Goal: Find specific page/section: Find specific page/section

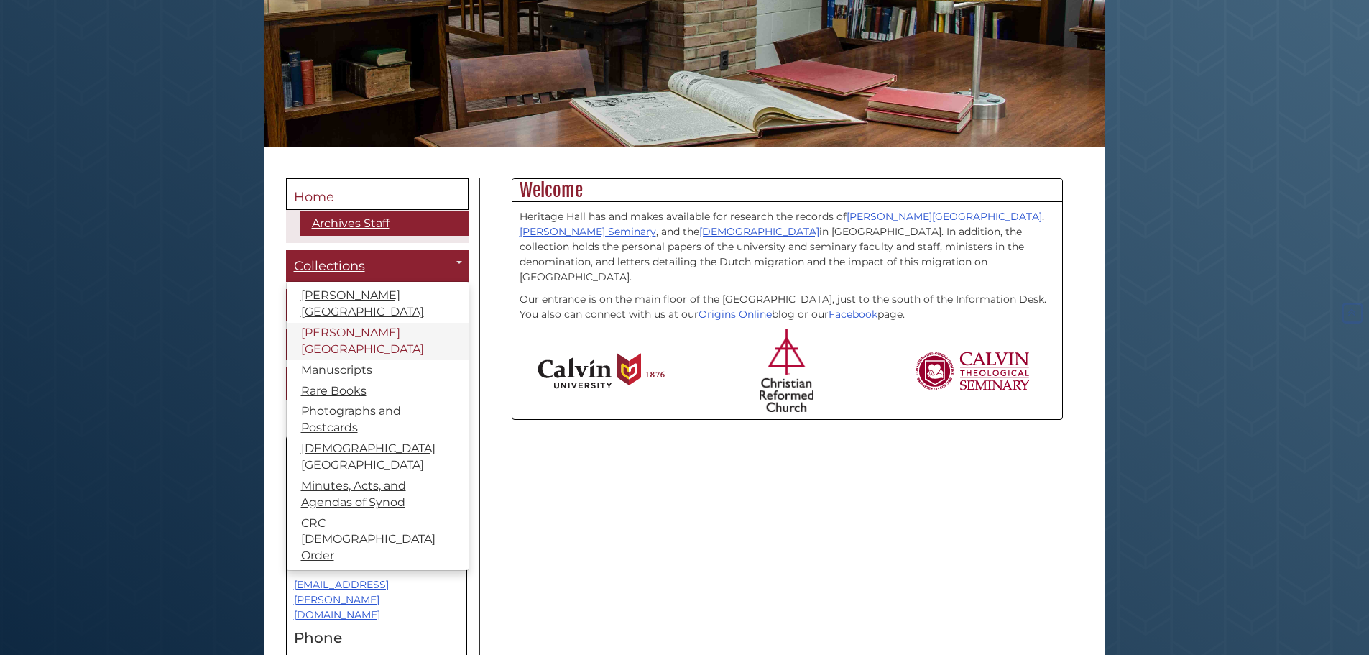
scroll to position [287, 0]
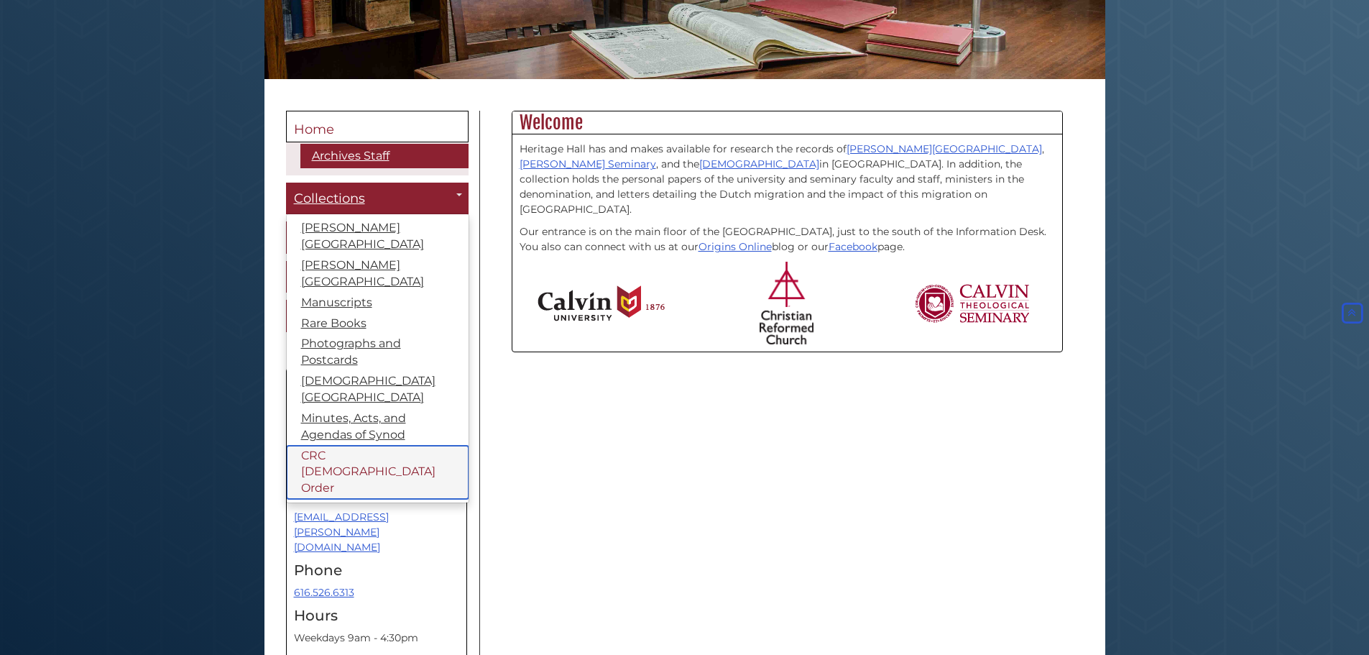
click at [357, 446] on link "CRC [DEMOGRAPHIC_DATA] Order" at bounding box center [378, 473] width 182 height 54
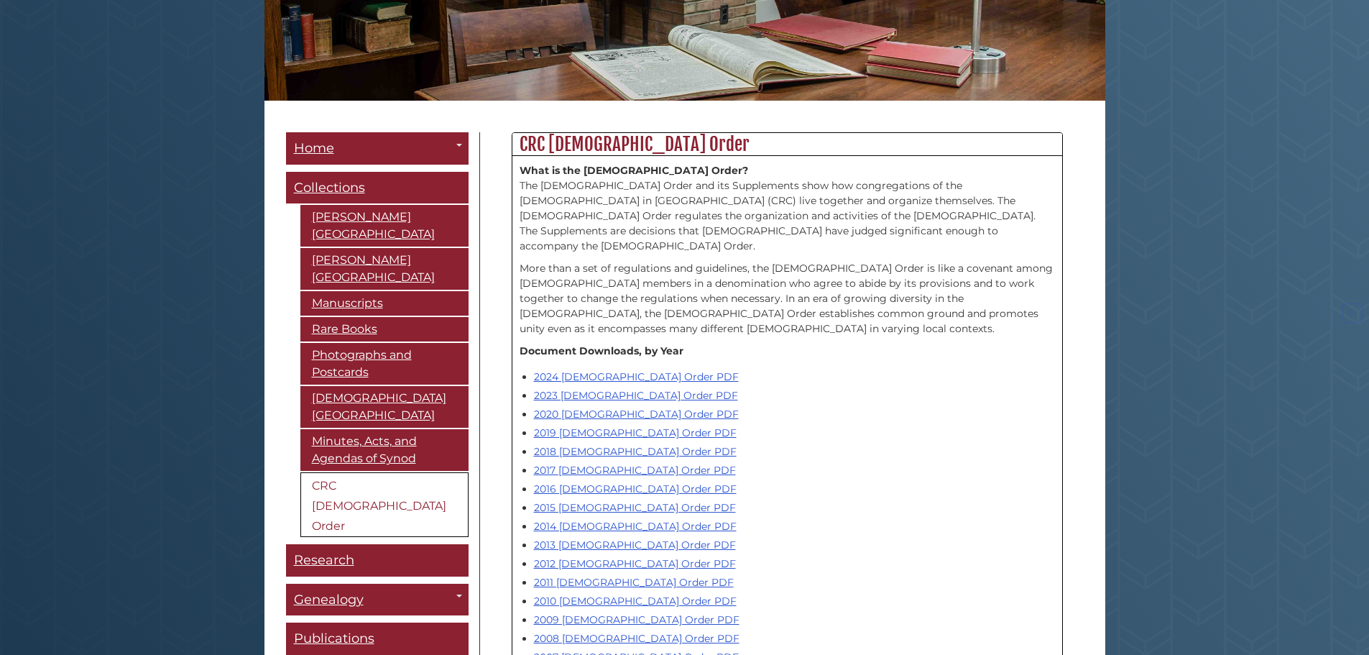
scroll to position [287, 0]
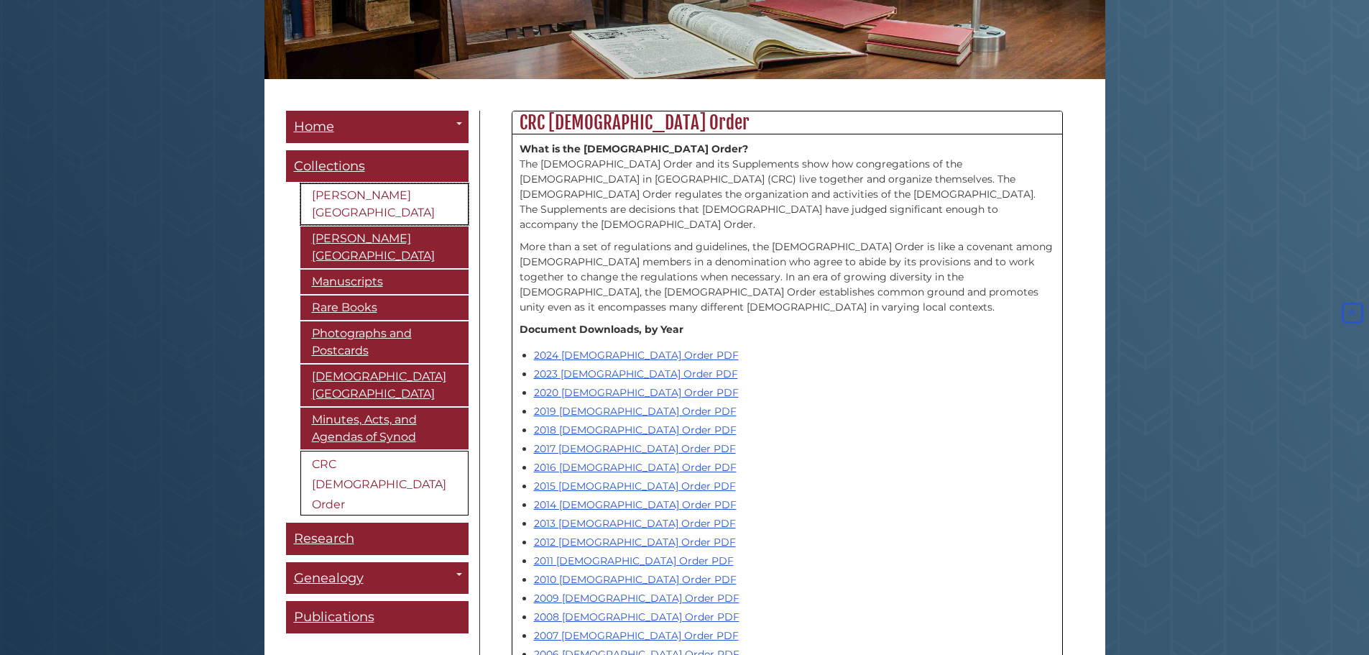
click at [332, 193] on link "[PERSON_NAME][GEOGRAPHIC_DATA]" at bounding box center [384, 204] width 168 height 42
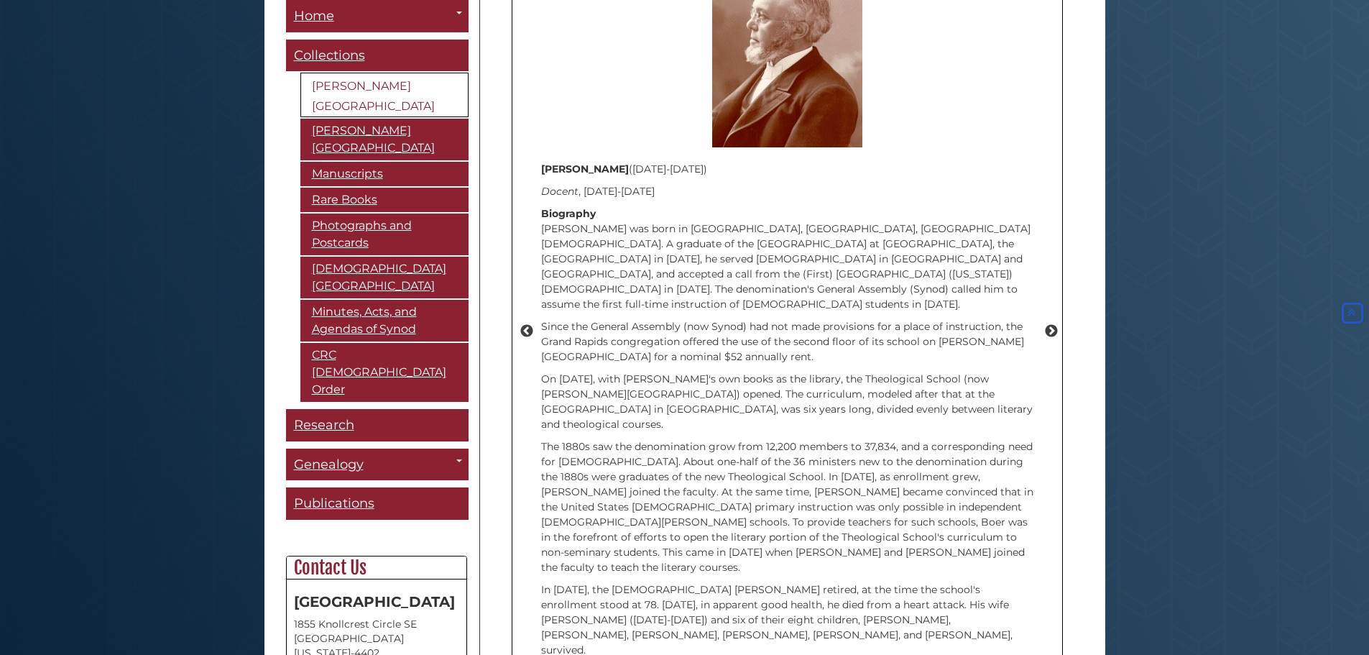
scroll to position [1822, 0]
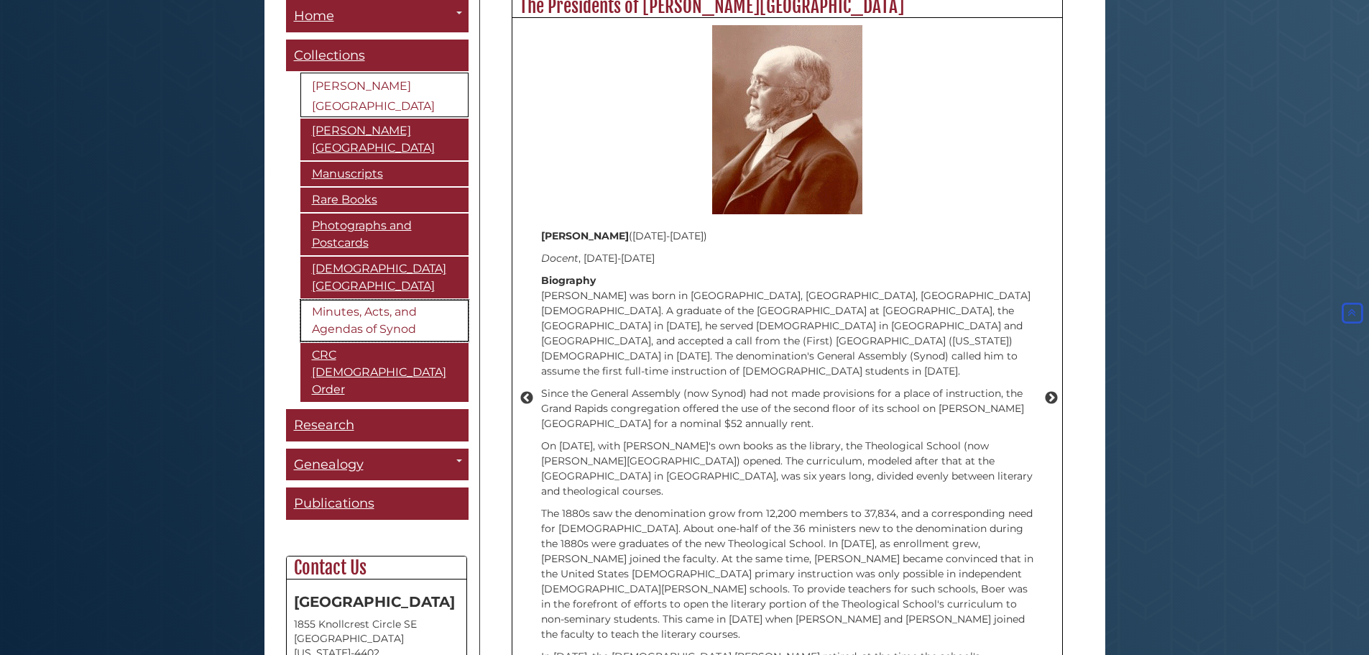
click at [312, 311] on link "Minutes, Acts, and Agendas of Synod" at bounding box center [384, 321] width 168 height 42
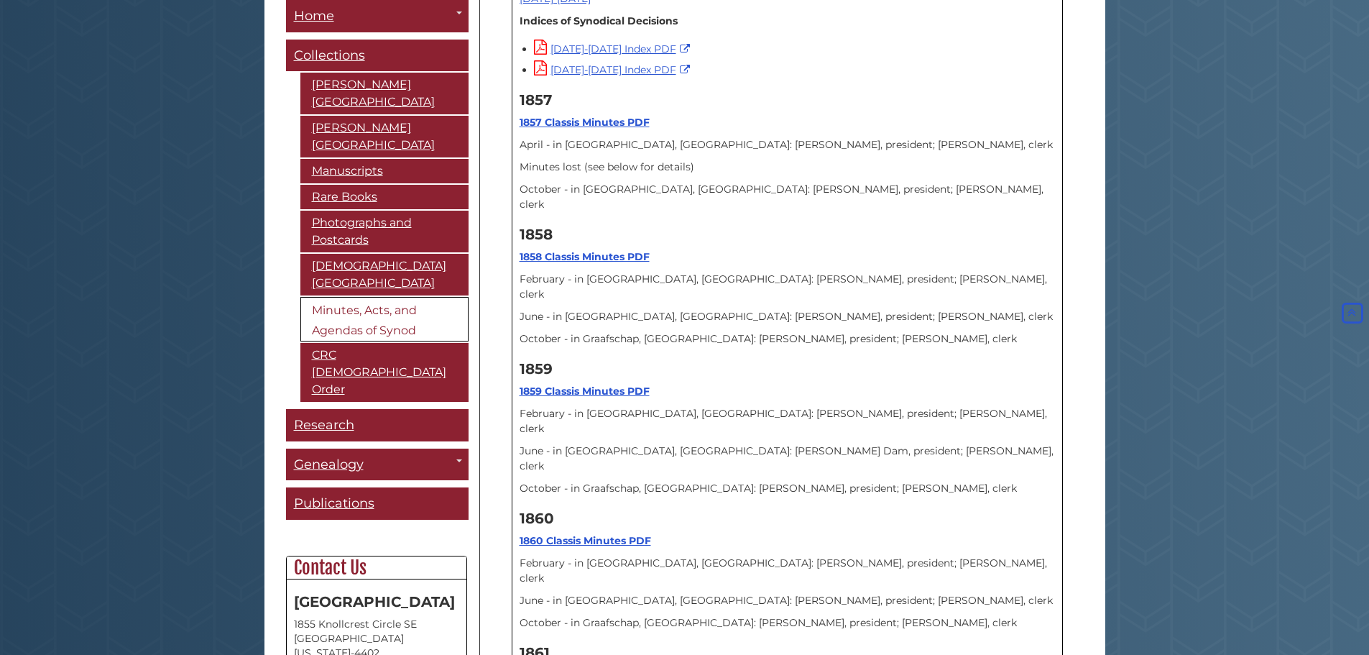
scroll to position [862, 0]
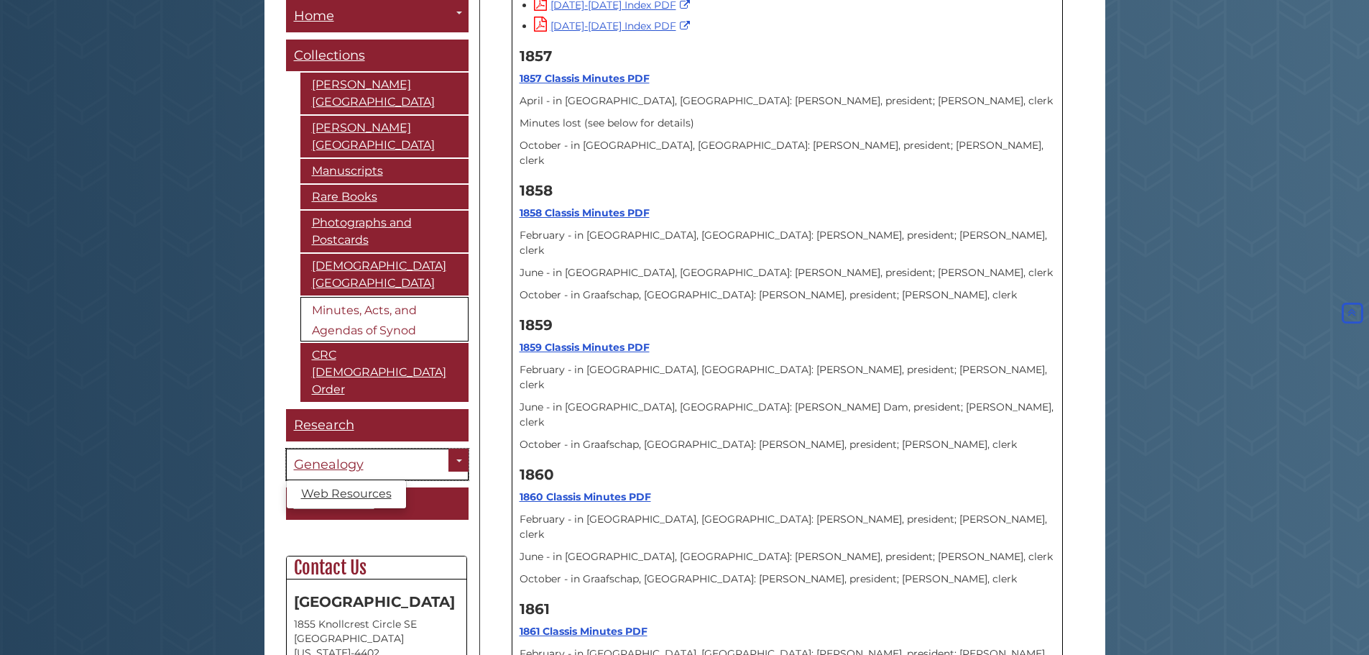
click at [309, 456] on span "Genealogy" at bounding box center [329, 464] width 70 height 16
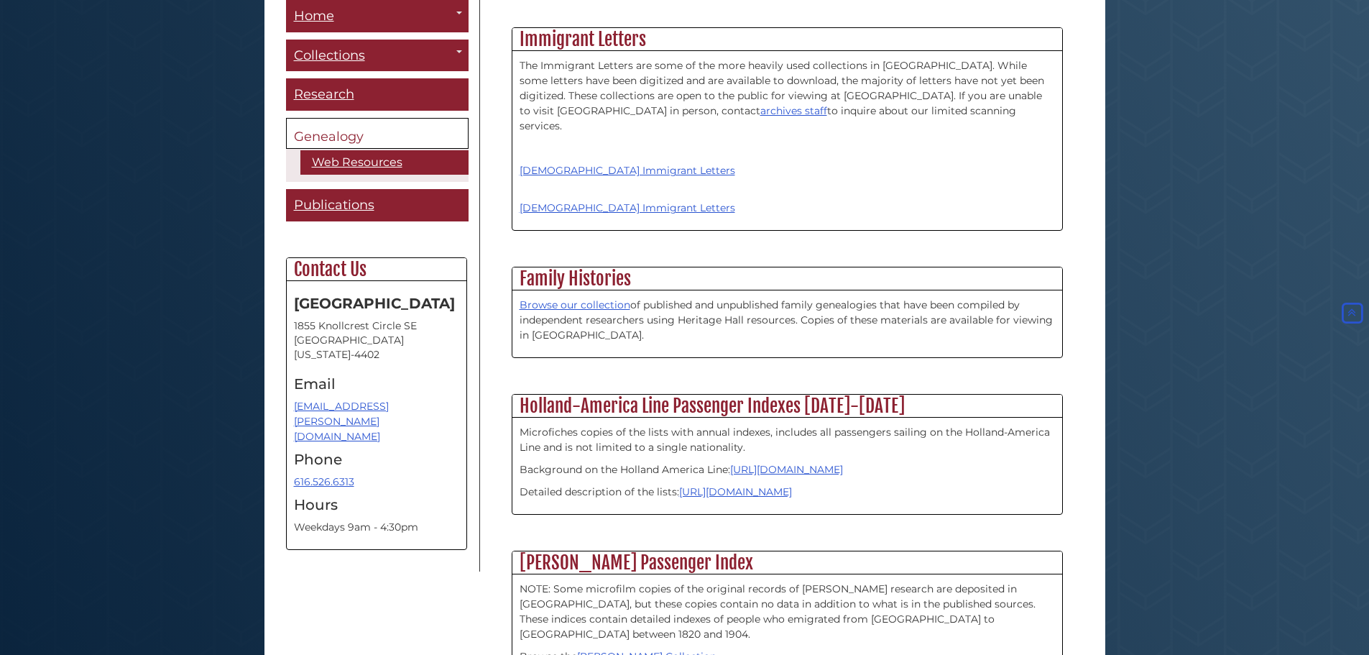
scroll to position [2035, 0]
